Goal: Task Accomplishment & Management: Complete application form

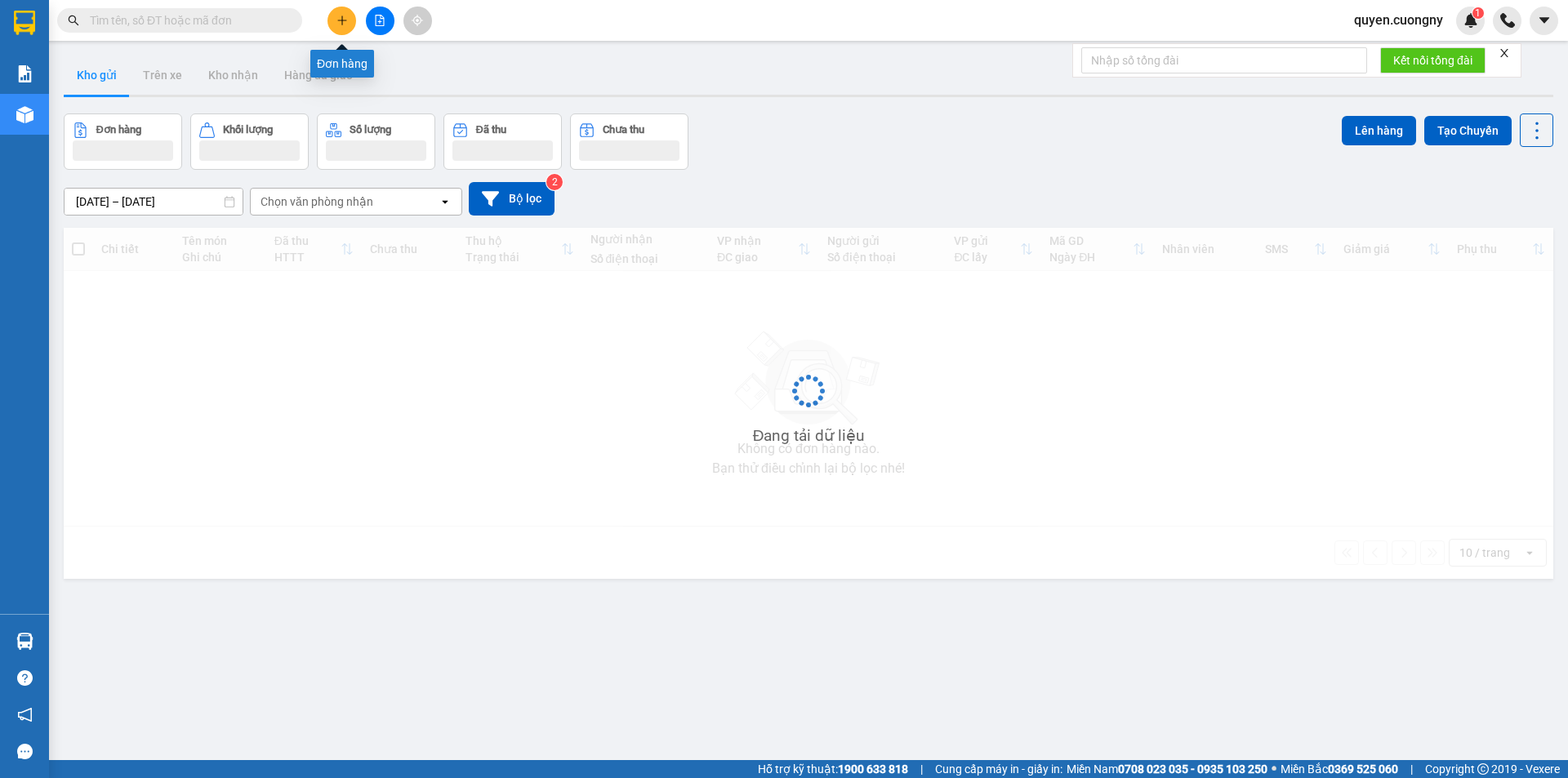
click at [340, 18] on icon "plus" at bounding box center [342, 20] width 12 height 12
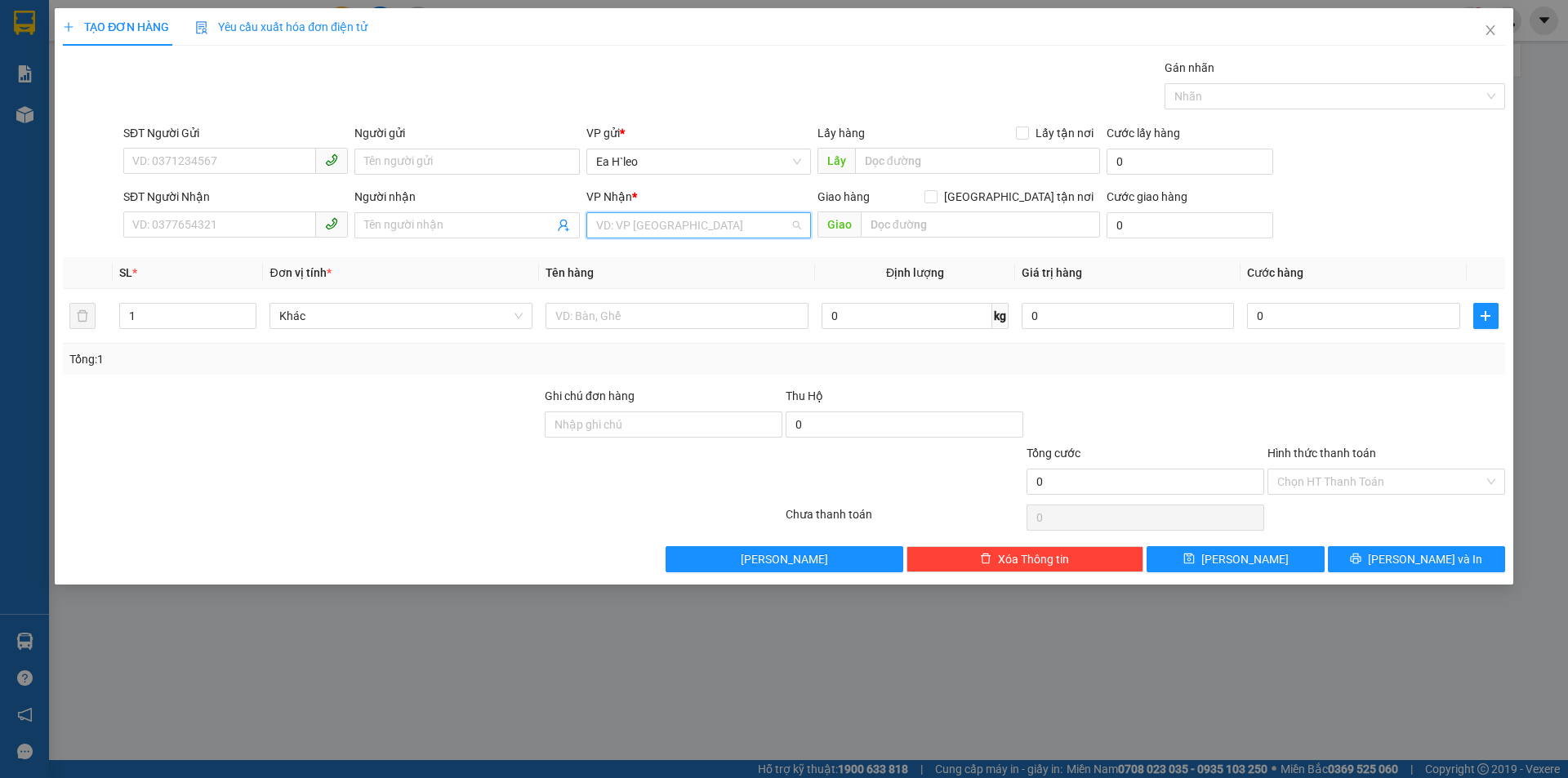
click at [650, 228] on input "search" at bounding box center [693, 225] width 194 height 24
click at [653, 362] on div "VP An Sương" at bounding box center [698, 363] width 205 height 18
click at [592, 312] on input "text" at bounding box center [677, 316] width 263 height 26
type input "1 bao"
click at [218, 227] on input "SĐT Người Nhận" at bounding box center [220, 224] width 193 height 26
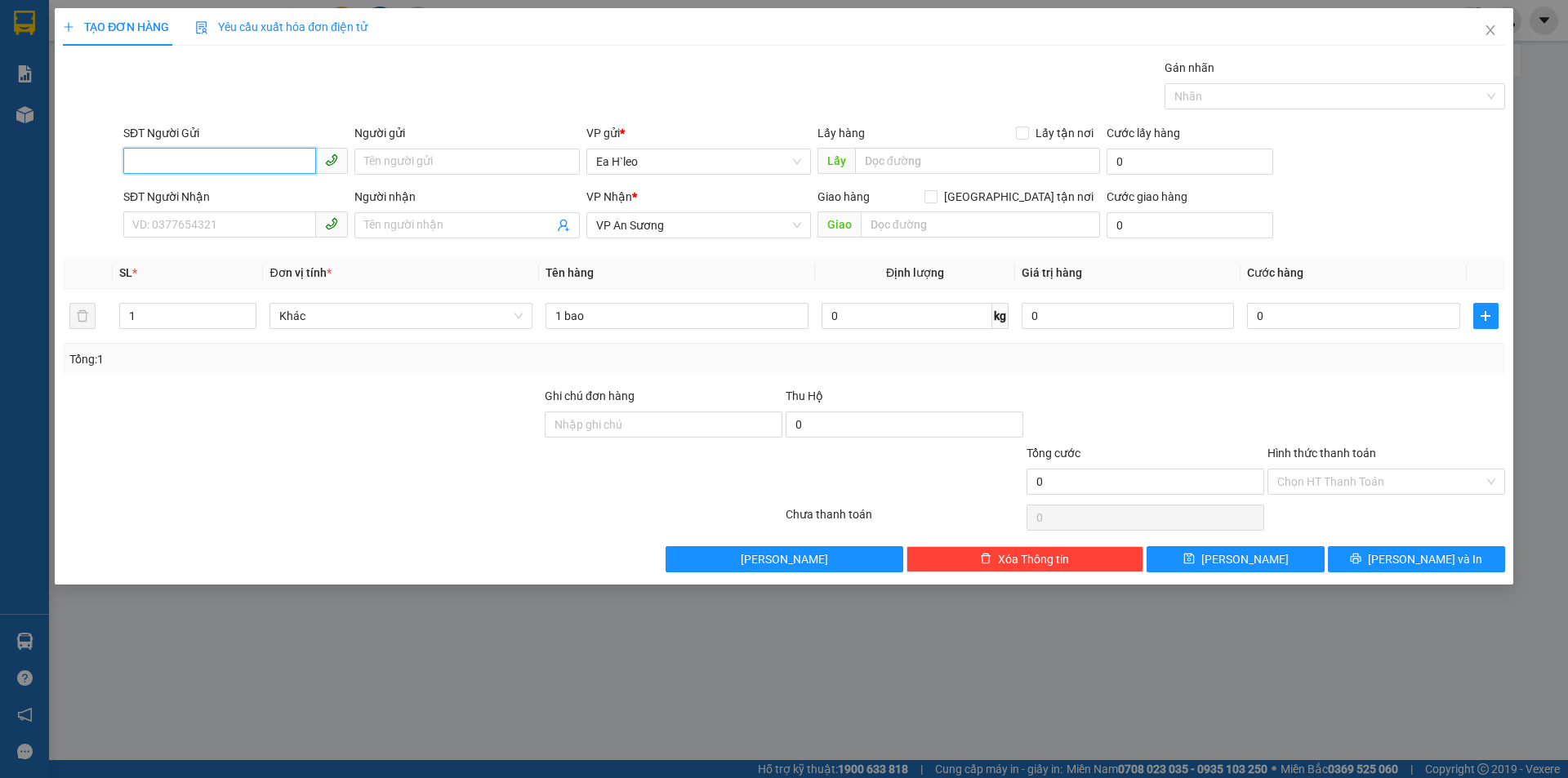
click at [230, 159] on input "SĐT Người Gửi" at bounding box center [220, 160] width 193 height 26
click at [236, 191] on div "0972249340" at bounding box center [235, 194] width 205 height 18
type input "0972249340"
click at [234, 230] on input "SĐT Người Nhận" at bounding box center [220, 224] width 193 height 26
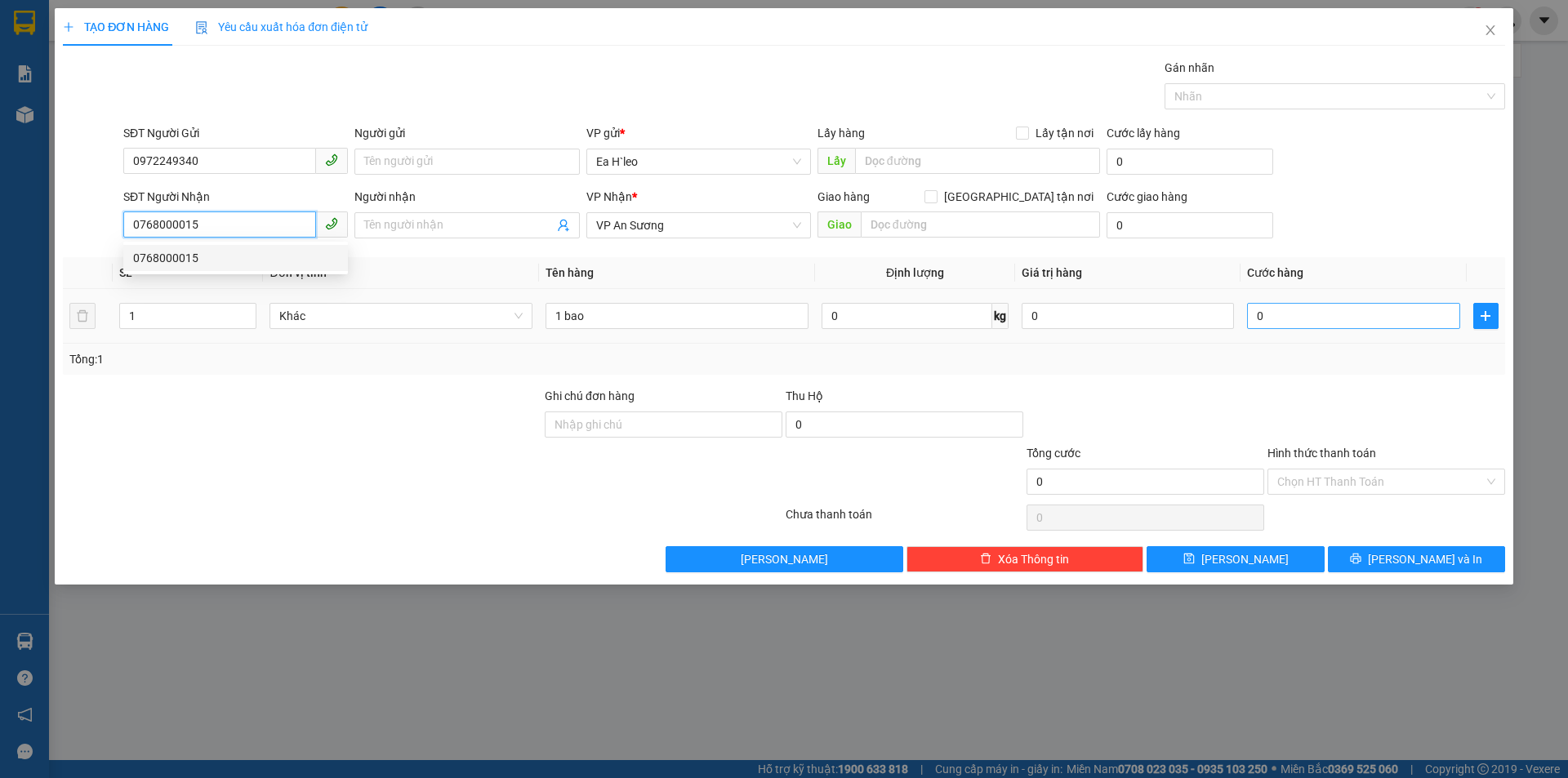
type input "0768000015"
click at [1274, 308] on input "0" at bounding box center [1353, 316] width 212 height 26
type input "1"
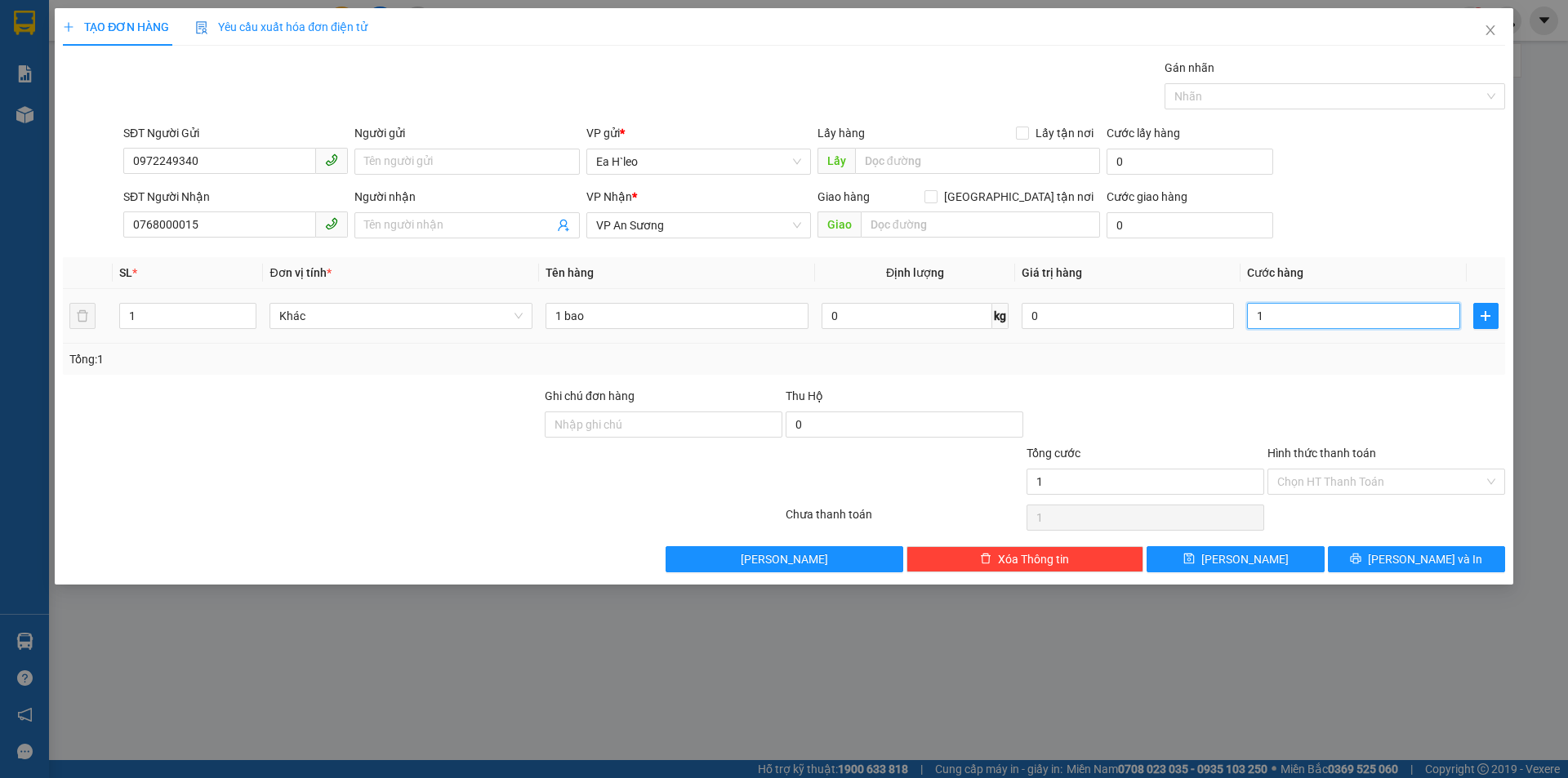
type input "10"
type input "100"
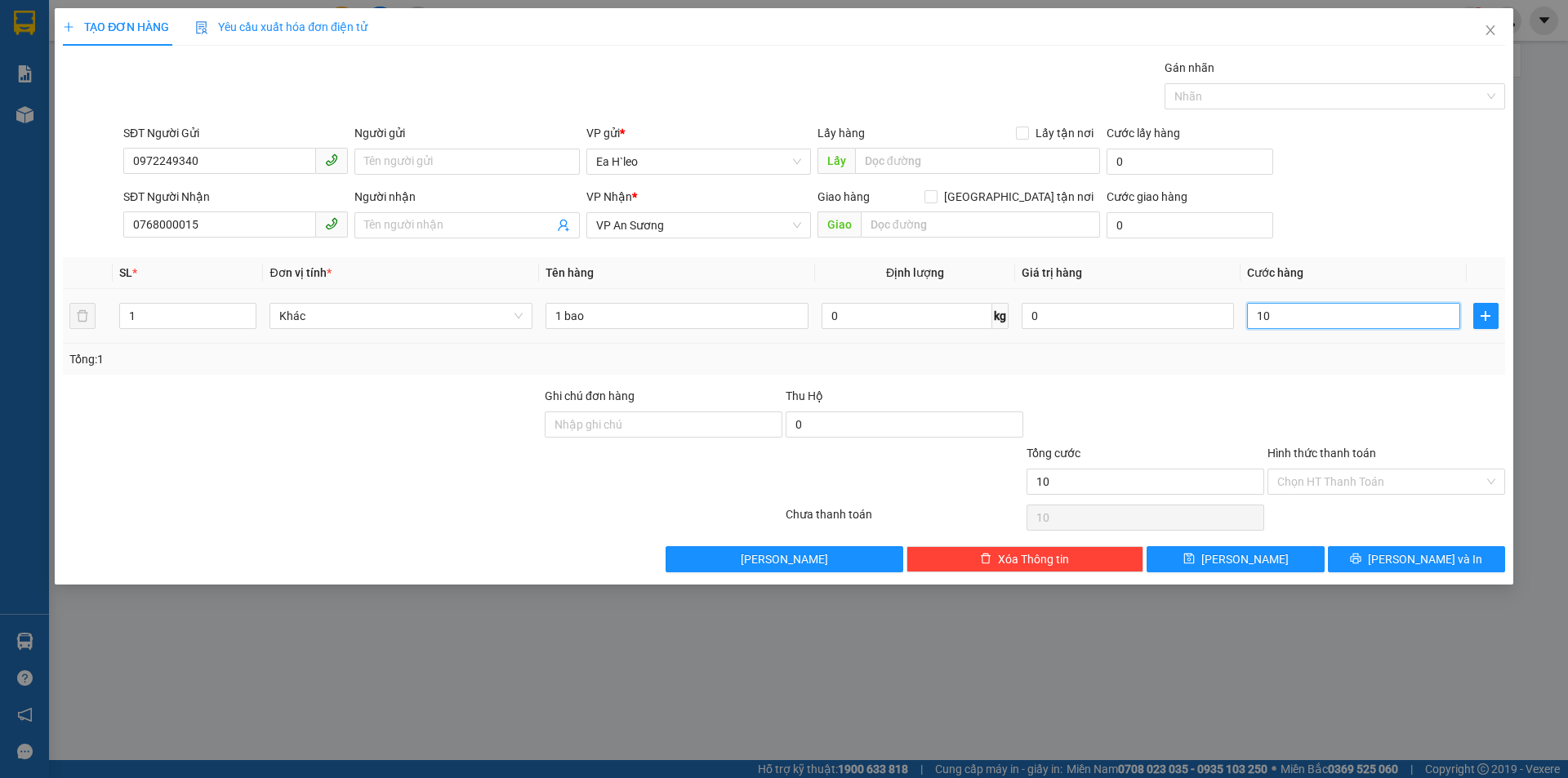
type input "100"
type input "1.000"
type input "10.000"
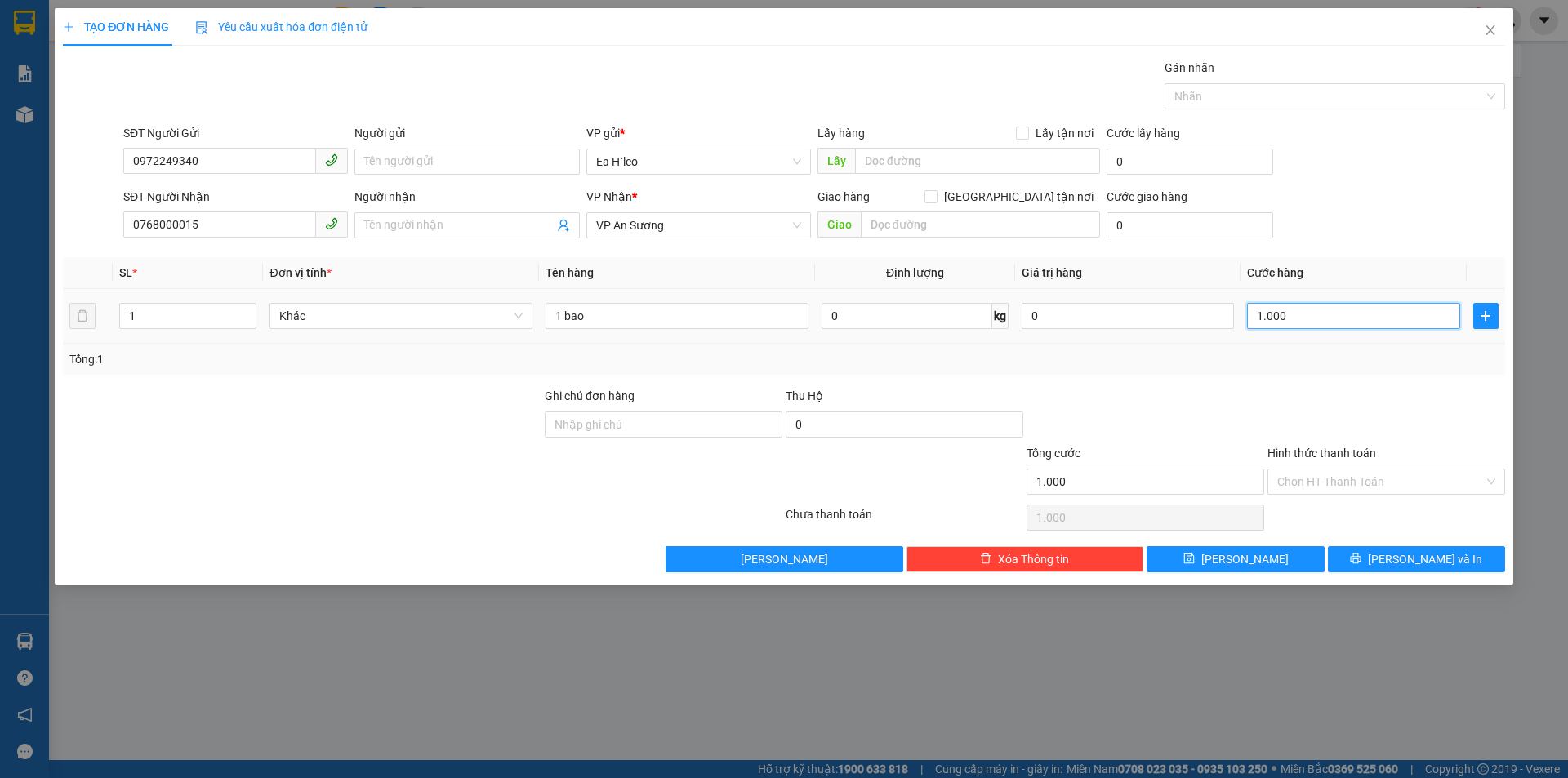
type input "10.000"
type input "100.000"
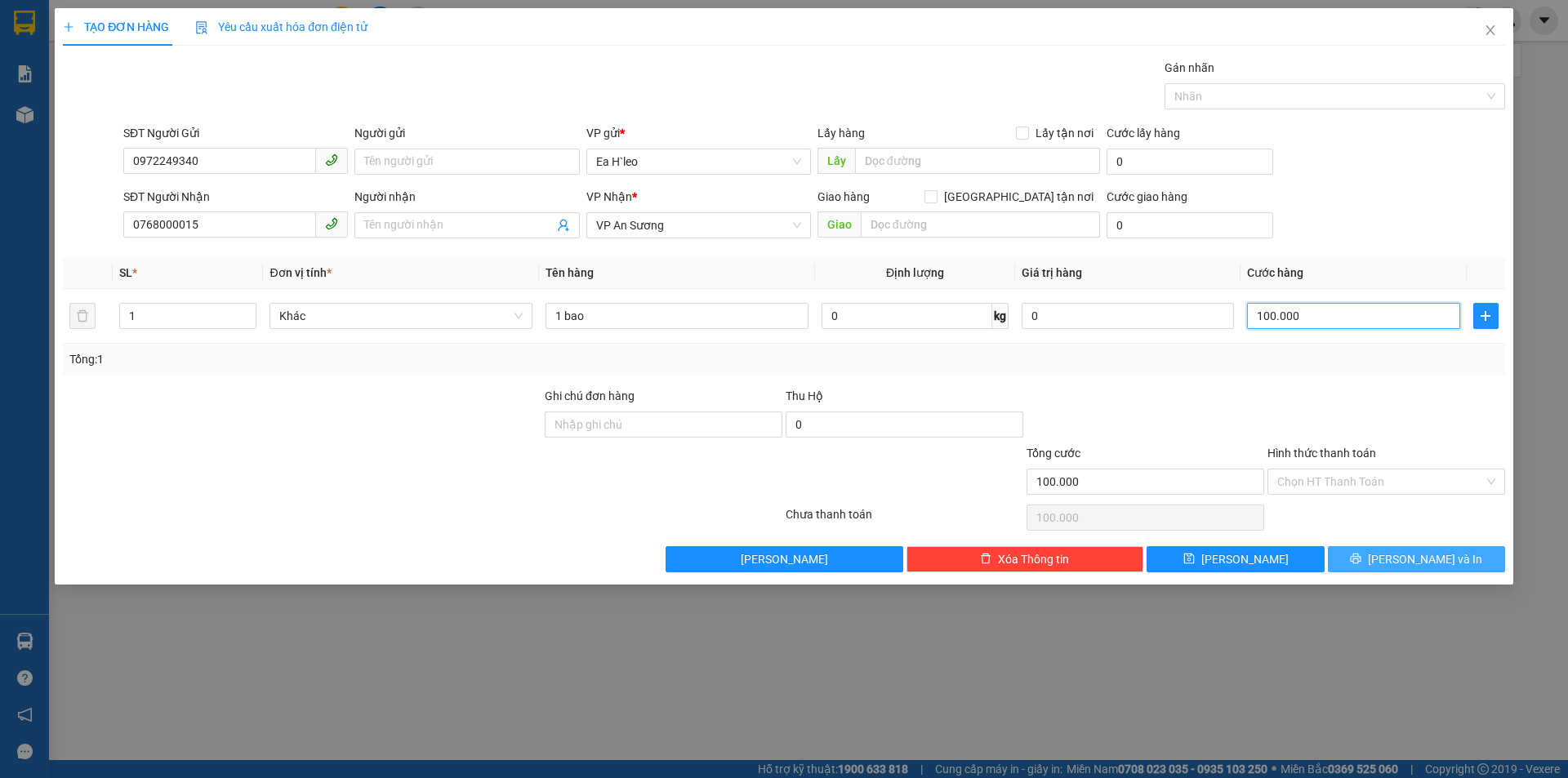
type input "100.000"
click at [1382, 560] on button "[PERSON_NAME] và In" at bounding box center [1416, 559] width 177 height 26
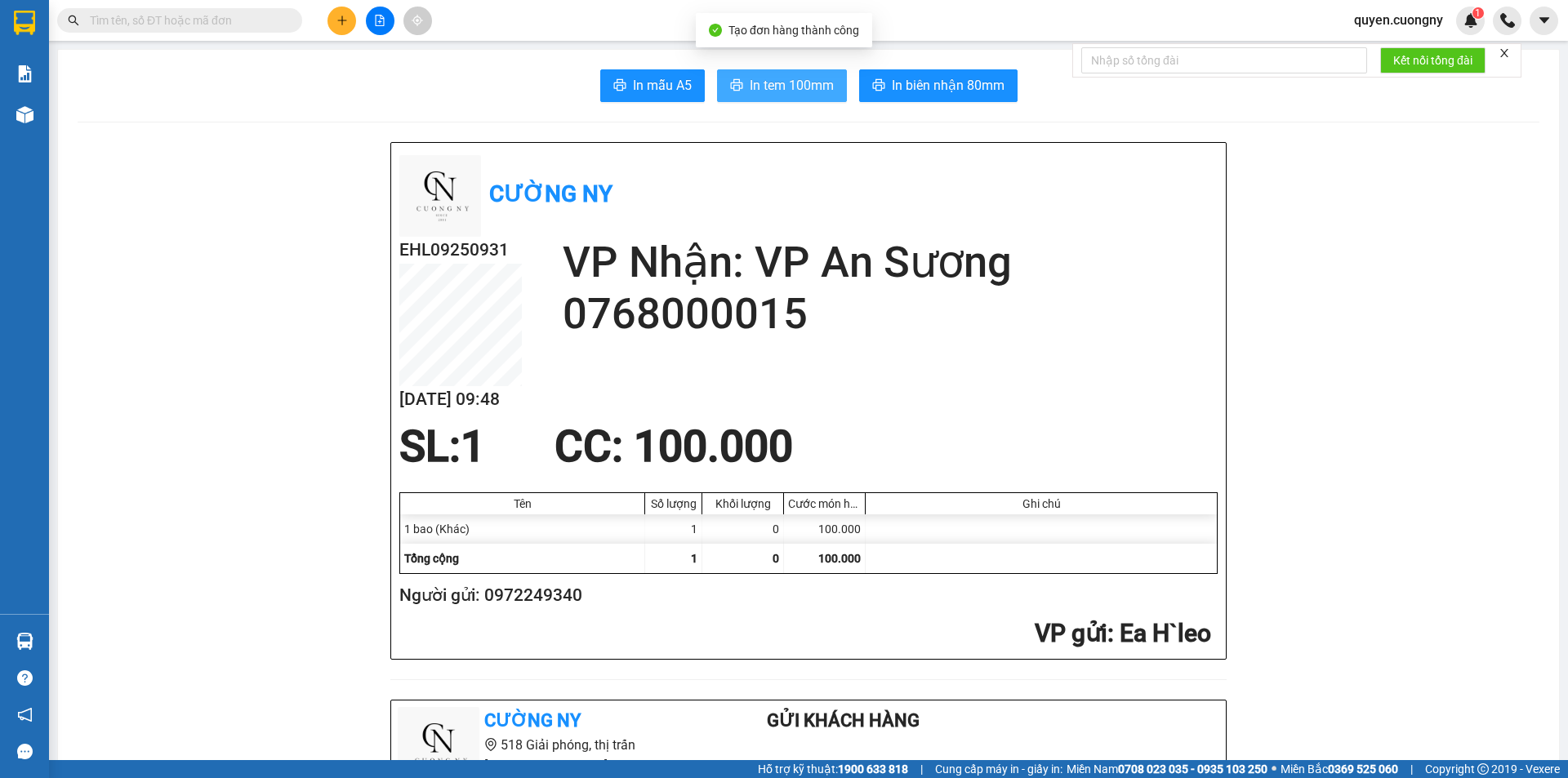
click at [802, 79] on span "In tem 100mm" at bounding box center [792, 85] width 84 height 20
